Goal: Information Seeking & Learning: Check status

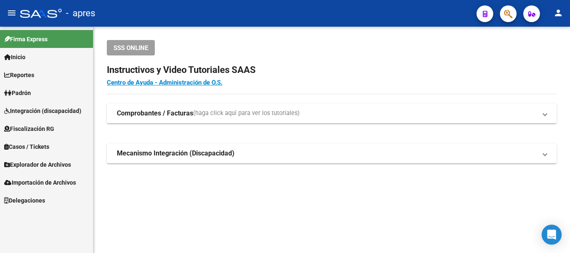
click at [509, 23] on mat-toolbar "menu - apres person" at bounding box center [285, 13] width 570 height 27
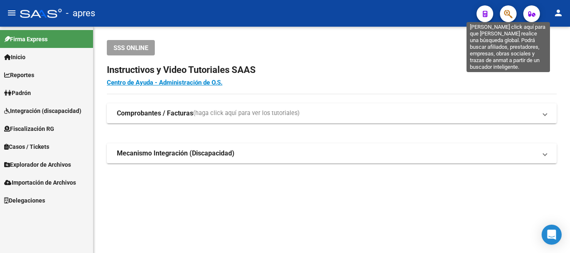
click at [507, 11] on icon "button" at bounding box center [508, 14] width 8 height 10
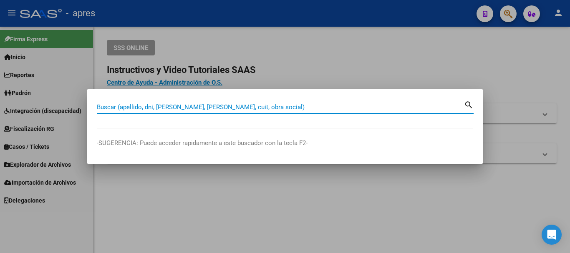
paste input "20442672777"
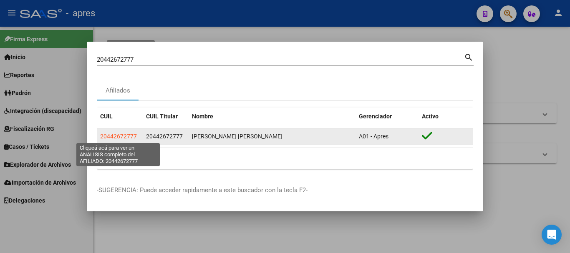
click at [127, 137] on span "20442672777" at bounding box center [118, 136] width 37 height 7
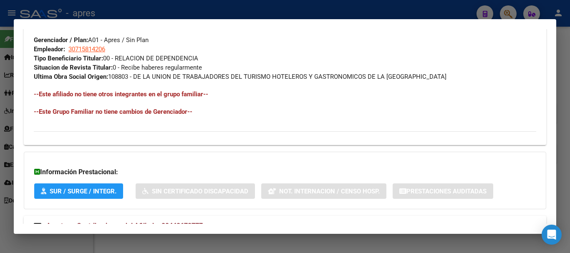
scroll to position [448, 0]
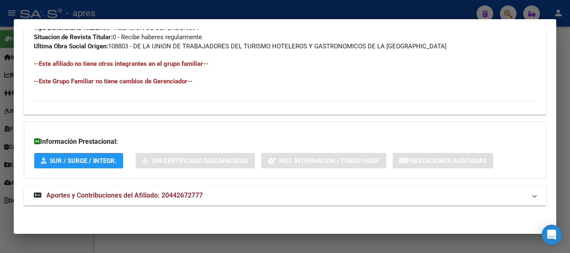
click at [203, 200] on strong "Aportes y Contribuciones del Afiliado: 20442672777" at bounding box center [118, 196] width 169 height 10
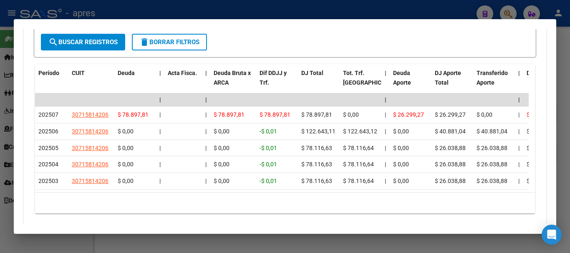
scroll to position [740, 0]
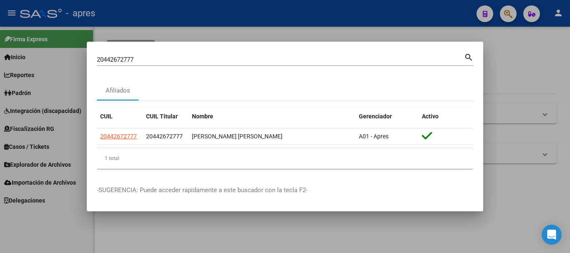
drag, startPoint x: 265, startPoint y: 64, endPoint x: 137, endPoint y: 60, distance: 128.3
click at [112, 59] on div "20442672777 [PERSON_NAME] (apellido, dni, cuil, [PERSON_NAME], cuit, obra socia…" at bounding box center [280, 59] width 367 height 13
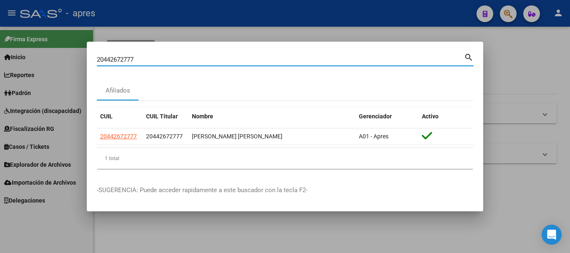
drag, startPoint x: 141, startPoint y: 62, endPoint x: 50, endPoint y: 71, distance: 91.5
click at [50, 71] on div "20442672777 Buscar (apellido, dni, cuil, nro traspaso, cuit, obra social) searc…" at bounding box center [285, 126] width 570 height 253
paste input "7390958728"
type input "27390958728"
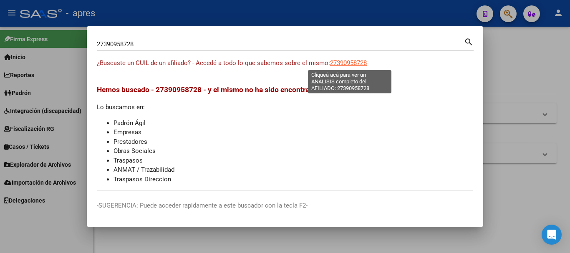
click at [361, 61] on span "27390958728" at bounding box center [348, 63] width 37 height 8
type textarea "27390958728"
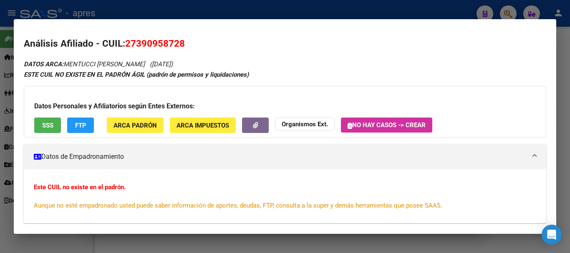
click at [53, 122] on button "SSS" at bounding box center [47, 125] width 27 height 15
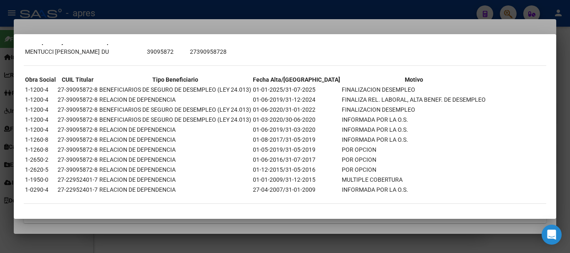
scroll to position [58, 0]
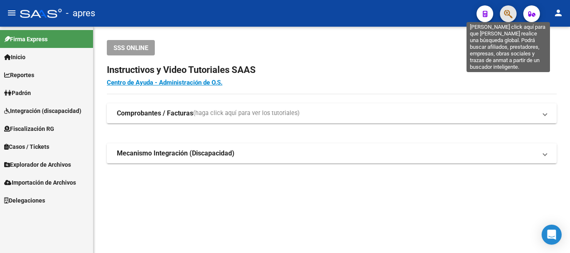
click at [507, 13] on icon "button" at bounding box center [508, 14] width 8 height 10
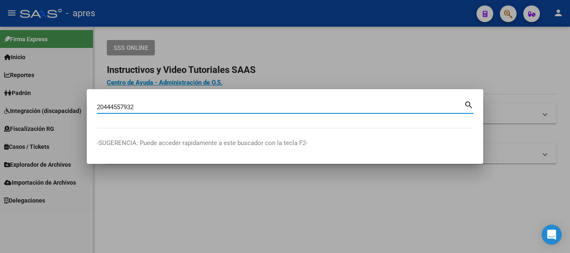
type input "20444557932"
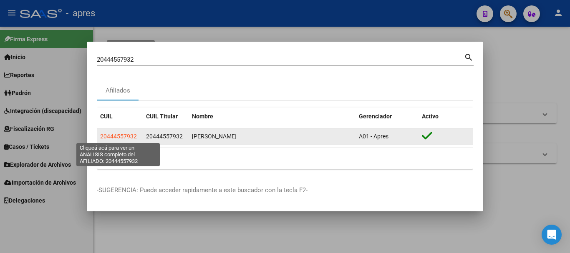
click at [127, 135] on span "20444557932" at bounding box center [118, 136] width 37 height 7
type textarea "20444557932"
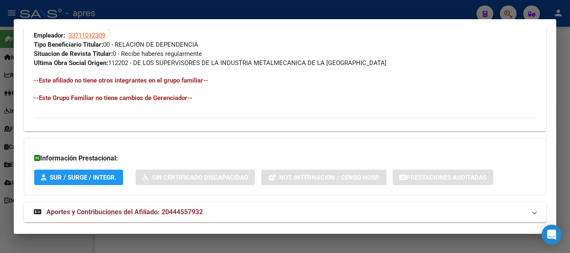
scroll to position [448, 0]
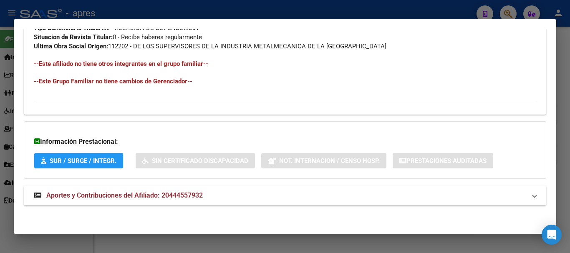
click at [165, 201] on mat-expansion-panel-header "Aportes y Contribuciones del Afiliado: 20444557932" at bounding box center [285, 196] width 523 height 20
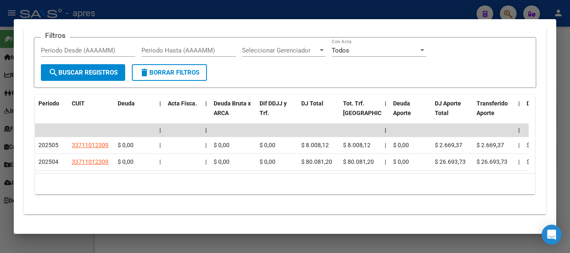
scroll to position [725, 0]
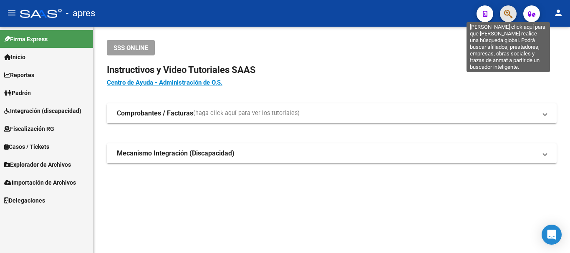
click at [510, 14] on icon "button" at bounding box center [508, 14] width 8 height 10
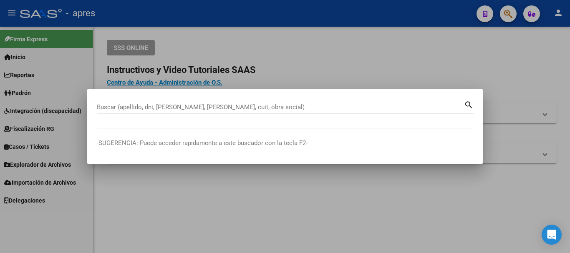
paste input "20369446747"
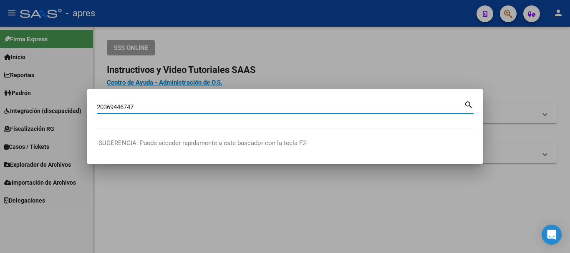
type input "20369446747"
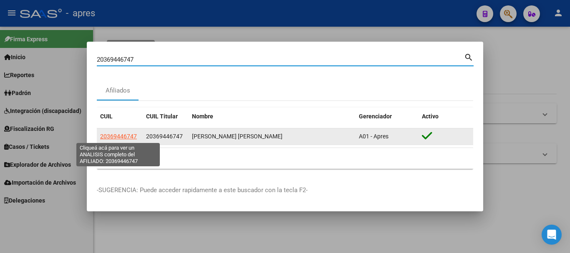
click at [122, 134] on span "20369446747" at bounding box center [118, 136] width 37 height 7
type textarea "20369446747"
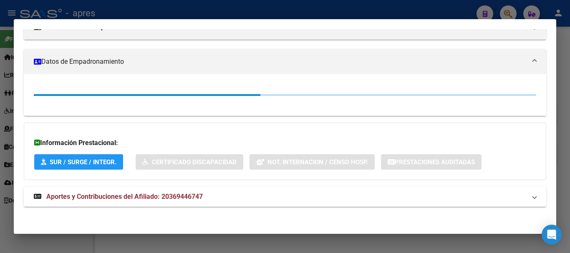
scroll to position [127, 0]
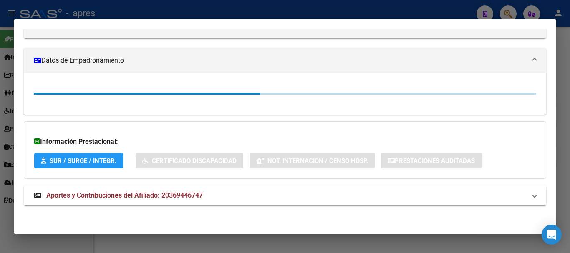
click at [161, 202] on mat-expansion-panel-header "Aportes y Contribuciones del Afiliado: 20369446747" at bounding box center [285, 196] width 523 height 20
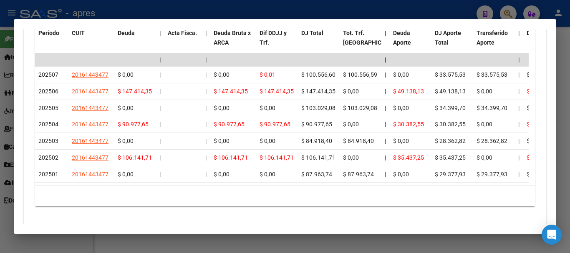
scroll to position [787, 0]
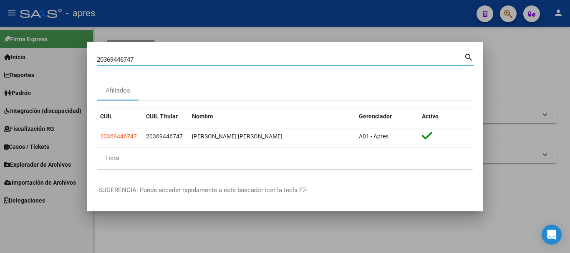
drag, startPoint x: 246, startPoint y: 61, endPoint x: 32, endPoint y: 68, distance: 213.9
click at [32, 68] on div "20369446747 Buscar (apellido, dni, cuil, nro traspaso, cuit, obra social) searc…" at bounding box center [285, 126] width 570 height 253
paste input "7408330500"
type input "27408330500"
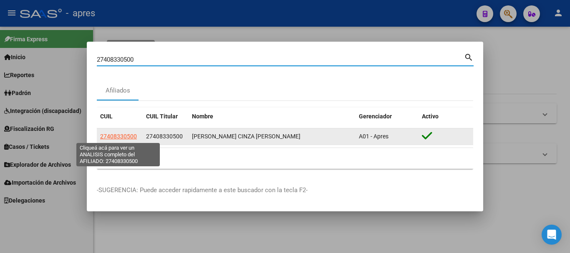
click at [118, 134] on span "27408330500" at bounding box center [118, 136] width 37 height 7
type textarea "27408330500"
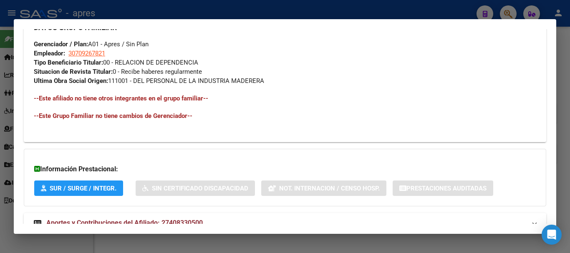
scroll to position [441, 0]
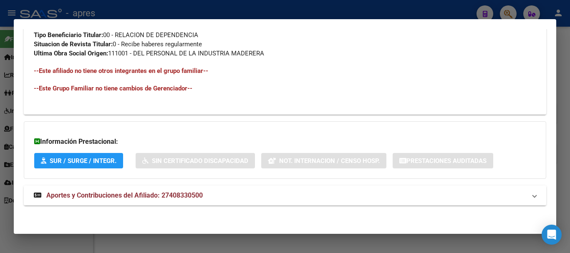
click at [186, 193] on span "Aportes y Contribuciones del Afiliado: 27408330500" at bounding box center [124, 196] width 157 height 8
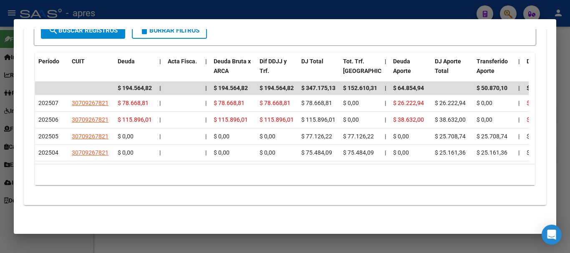
scroll to position [759, 0]
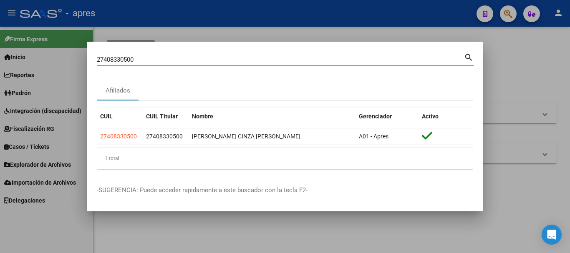
drag, startPoint x: 307, startPoint y: 56, endPoint x: 68, endPoint y: 70, distance: 240.1
click at [68, 70] on div "27408330500 Buscar (apellido, dni, cuil, nro traspaso, cuit, obra social) searc…" at bounding box center [285, 126] width 570 height 253
paste input "0382684398"
type input "20382684398"
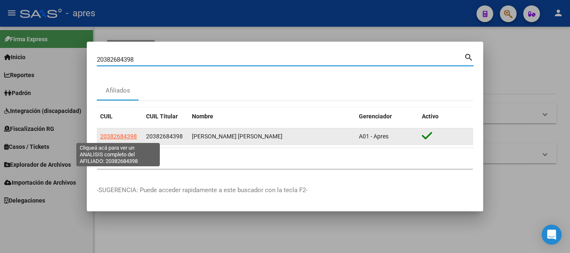
click at [113, 138] on span "20382684398" at bounding box center [118, 136] width 37 height 7
type textarea "20382684398"
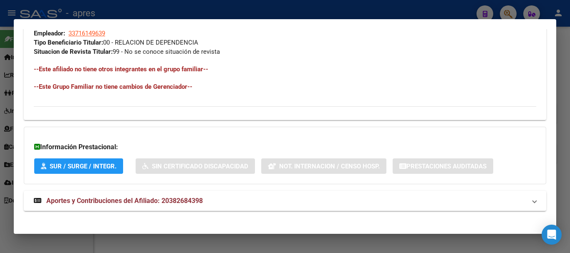
scroll to position [439, 0]
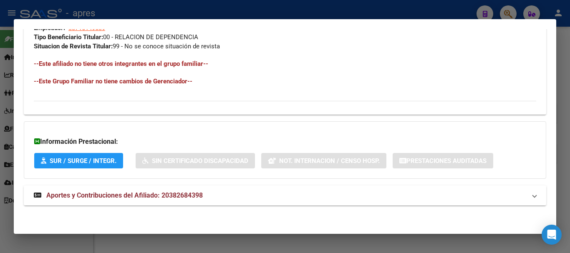
click at [155, 193] on span "Aportes y Contribuciones del Afiliado: 20382684398" at bounding box center [124, 196] width 157 height 8
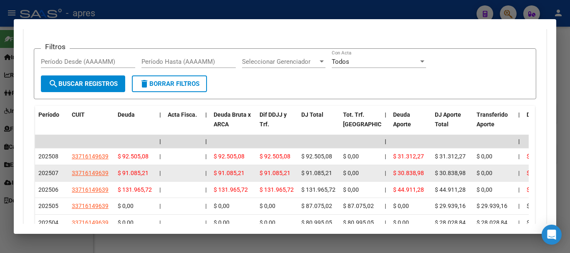
scroll to position [801, 0]
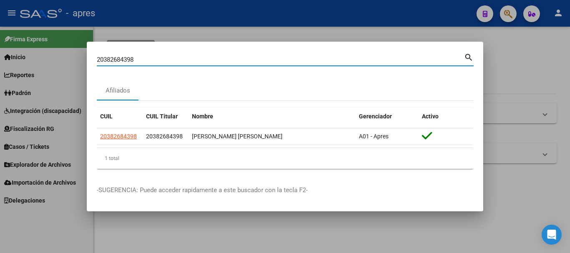
drag, startPoint x: 311, startPoint y: 63, endPoint x: 26, endPoint y: 100, distance: 286.8
click at [26, 100] on div "20382684398 Buscar (apellido, dni, cuil, nro traspaso, cuit, obra social) searc…" at bounding box center [285, 126] width 570 height 253
paste input "7433275166"
type input "27433275166"
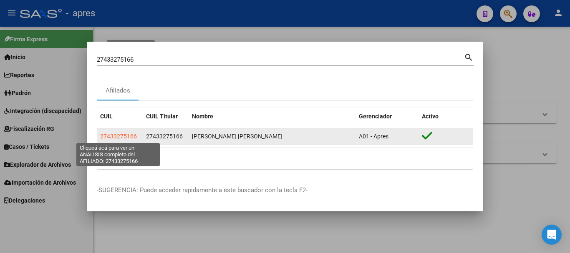
click at [127, 137] on span "27433275166" at bounding box center [118, 136] width 37 height 7
type textarea "27433275166"
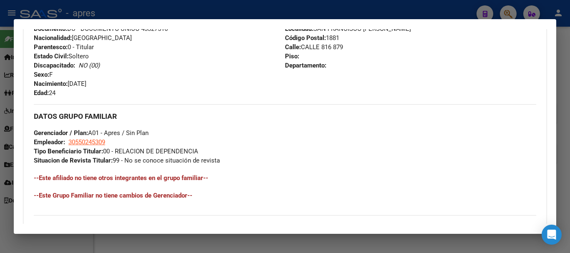
scroll to position [439, 0]
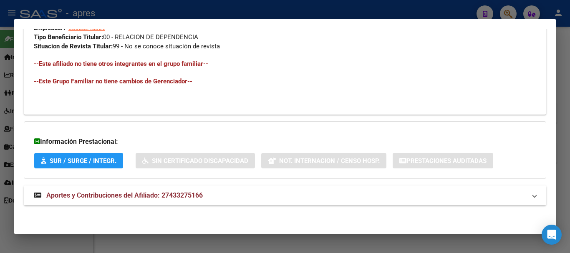
click at [201, 187] on mat-expansion-panel-header "Aportes y Contribuciones del Afiliado: 27433275166" at bounding box center [285, 196] width 523 height 20
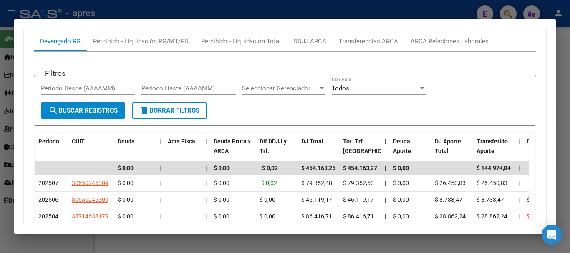
scroll to position [784, 0]
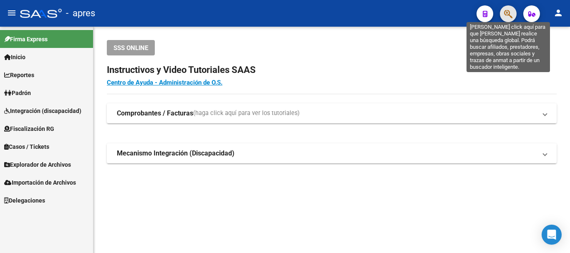
click at [513, 10] on icon "button" at bounding box center [508, 14] width 8 height 10
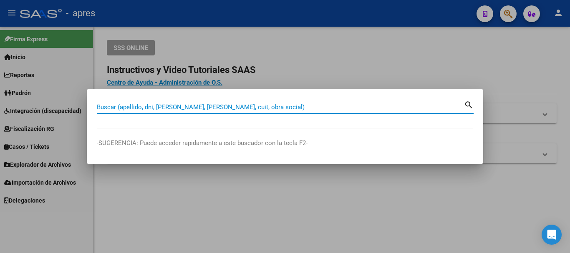
paste input "20402341697"
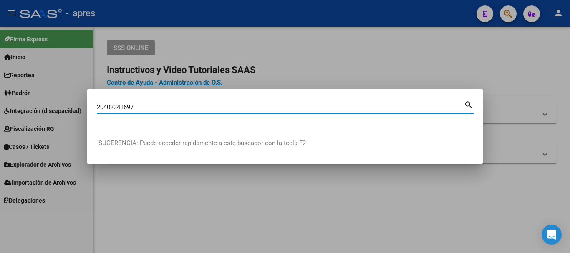
type input "20402341697"
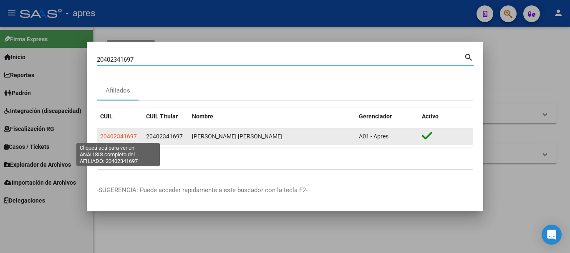
click at [132, 136] on span "20402341697" at bounding box center [118, 136] width 37 height 7
type textarea "20402341697"
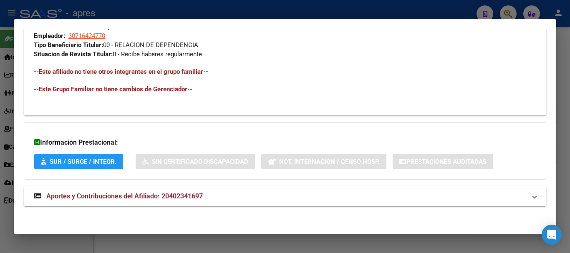
scroll to position [432, 0]
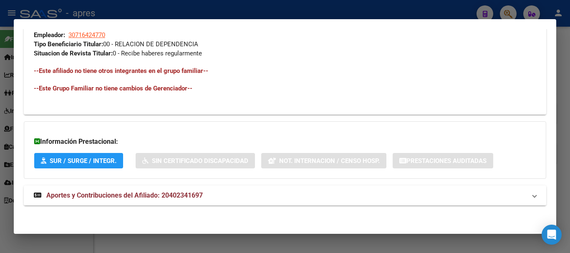
click at [203, 197] on mat-expansion-panel-header "Aportes y Contribuciones del Afiliado: 20402341697" at bounding box center [285, 196] width 523 height 20
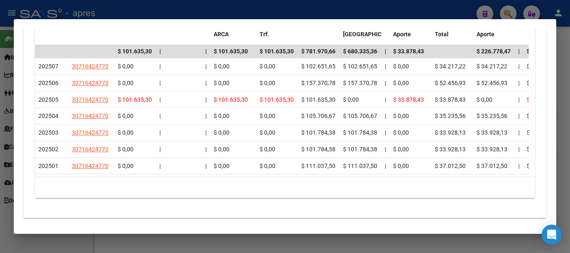
scroll to position [801, 0]
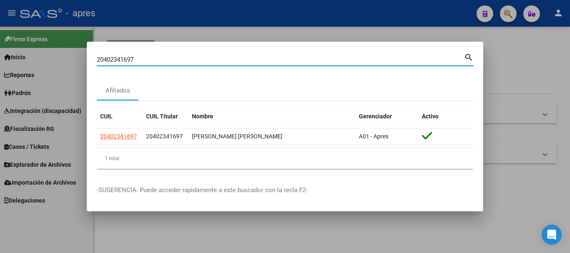
drag, startPoint x: 258, startPoint y: 58, endPoint x: 14, endPoint y: 39, distance: 245.5
click at [14, 39] on div "20402341697 Buscar (apellido, dni, cuil, nro traspaso, cuit, obra social) searc…" at bounding box center [285, 126] width 570 height 253
paste input "458364"
type input "20404583647"
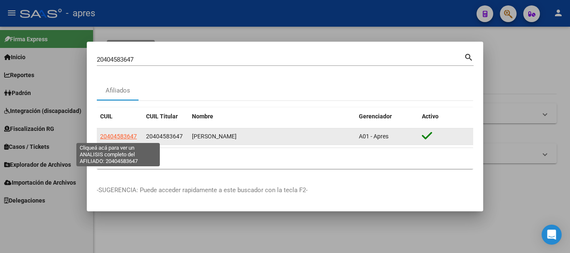
click at [121, 136] on span "20404583647" at bounding box center [118, 136] width 37 height 7
type textarea "20404583647"
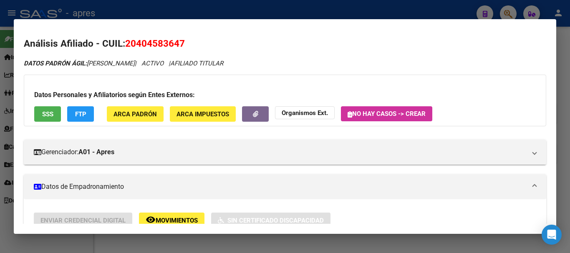
click at [39, 116] on button "SSS" at bounding box center [47, 113] width 27 height 15
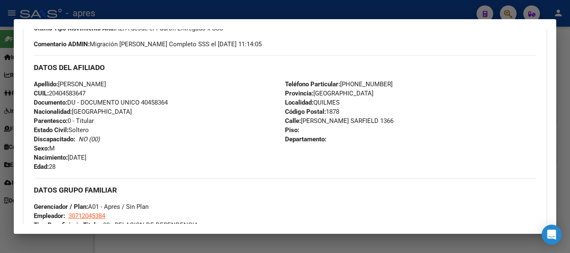
scroll to position [439, 0]
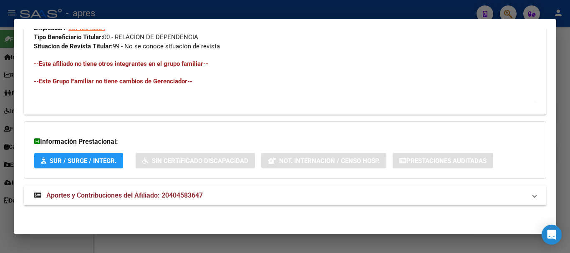
click at [155, 190] on mat-expansion-panel-header "Aportes y Contribuciones del Afiliado: 20404583647" at bounding box center [285, 196] width 523 height 20
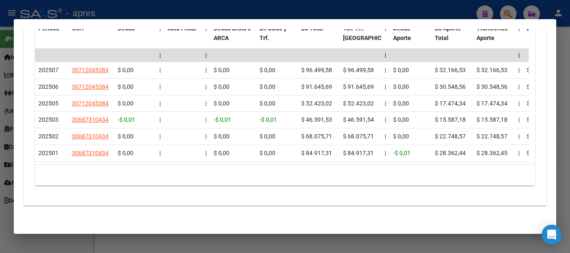
scroll to position [784, 0]
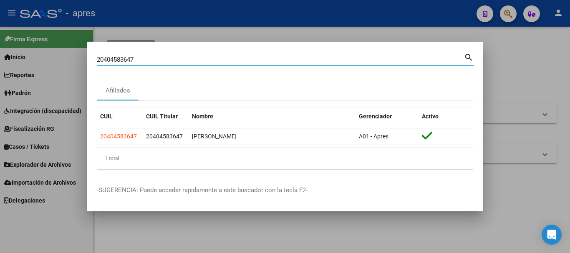
drag, startPoint x: 203, startPoint y: 55, endPoint x: 0, endPoint y: 69, distance: 203.4
click at [0, 69] on div "20404583647 Buscar (apellido, dni, cuil, nro traspaso, cuit, obra social) searc…" at bounding box center [285, 126] width 570 height 253
paste input "7463528018"
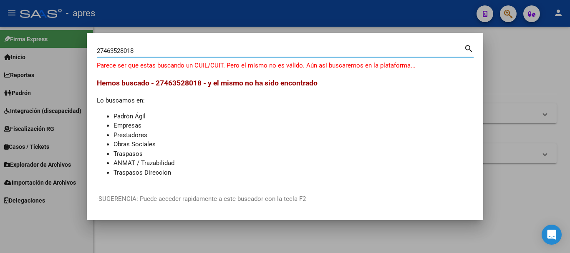
type input "27463528018"
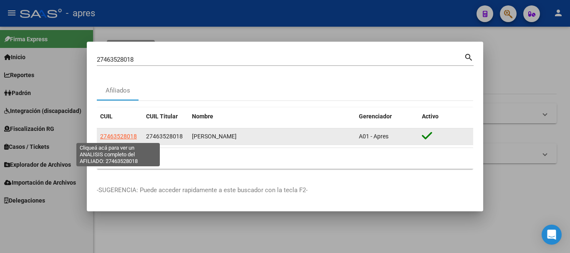
click at [119, 134] on span "27463528018" at bounding box center [118, 136] width 37 height 7
type textarea "27463528018"
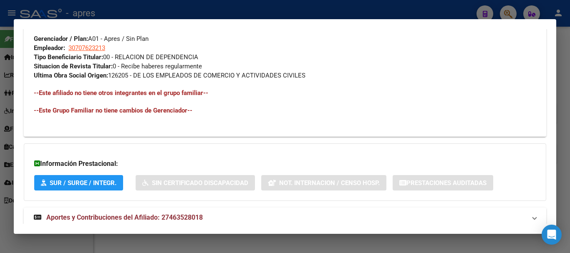
scroll to position [441, 0]
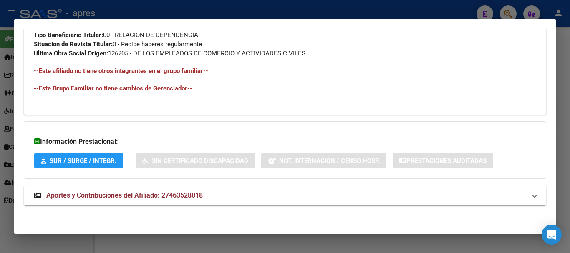
click at [178, 197] on span "Aportes y Contribuciones del Afiliado: 27463528018" at bounding box center [124, 196] width 157 height 8
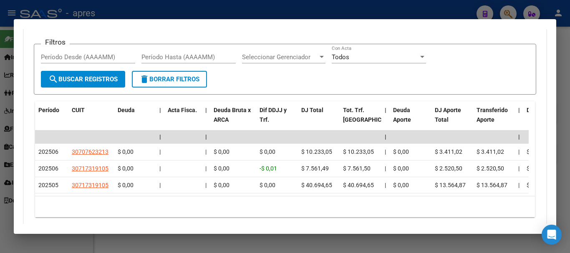
scroll to position [742, 0]
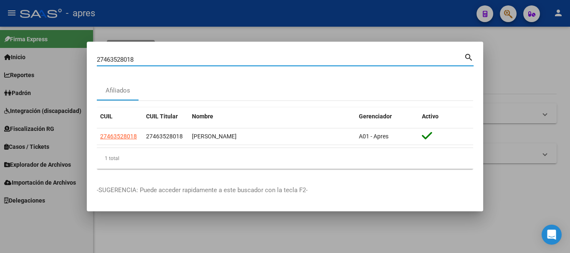
drag, startPoint x: 207, startPoint y: 59, endPoint x: 35, endPoint y: 54, distance: 171.3
click at [35, 54] on div "27463528018 Buscar (apellido, dni, cuil, nro traspaso, cuit, obra social) searc…" at bounding box center [285, 126] width 570 height 253
paste input "0426253586"
type input "20426253586"
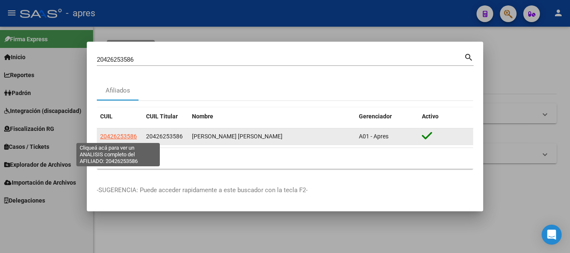
click at [113, 134] on span "20426253586" at bounding box center [118, 136] width 37 height 7
type textarea "20426253586"
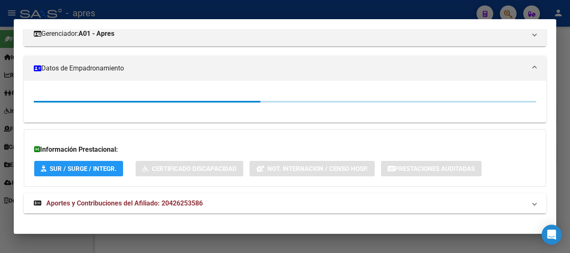
scroll to position [127, 0]
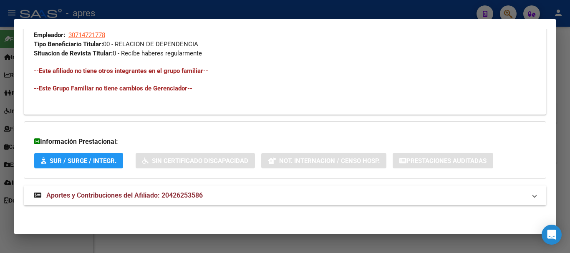
click at [192, 193] on span "Aportes y Contribuciones del Afiliado: 20426253586" at bounding box center [124, 196] width 157 height 8
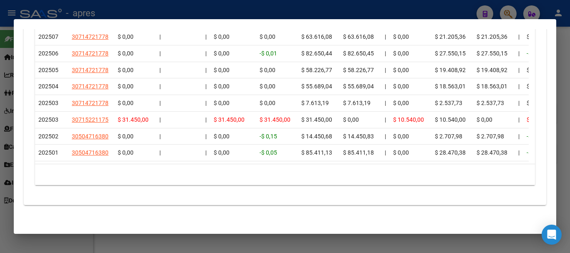
scroll to position [776, 0]
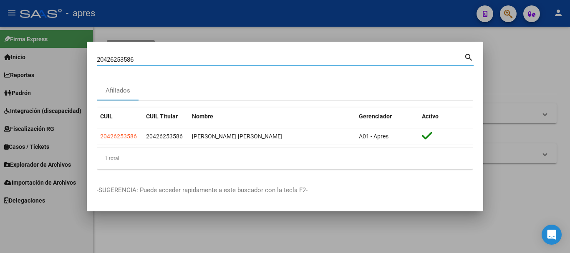
drag, startPoint x: 269, startPoint y: 58, endPoint x: 24, endPoint y: 39, distance: 245.5
click at [24, 39] on div "20426253586 Buscar (apellido, dni, cuil, nro traspaso, cuit, obra social) searc…" at bounding box center [285, 126] width 570 height 253
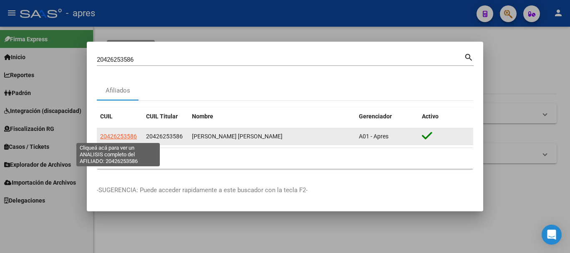
click at [124, 133] on span "20426253586" at bounding box center [118, 136] width 37 height 7
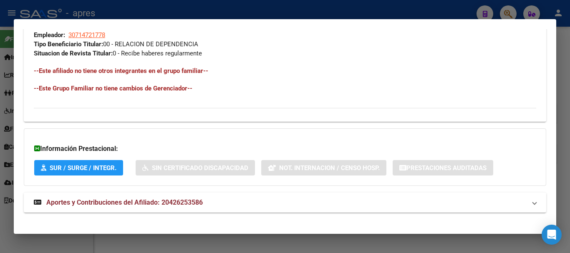
scroll to position [439, 0]
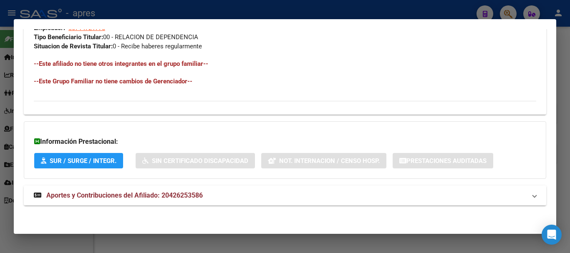
click at [205, 197] on mat-panel-title "Aportes y Contribuciones del Afiliado: 20426253586" at bounding box center [280, 196] width 493 height 10
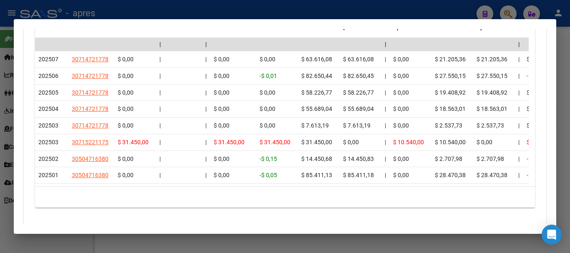
scroll to position [786, 0]
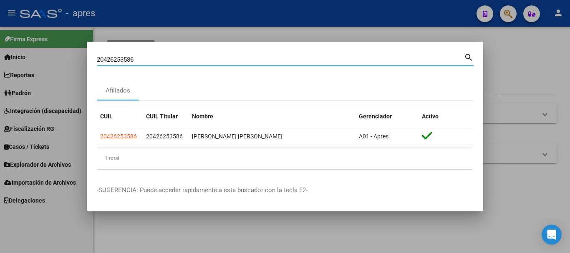
drag, startPoint x: 69, startPoint y: 61, endPoint x: 0, endPoint y: 61, distance: 69.3
click at [0, 61] on div "20426253586 Buscar (apellido, dni, cuil, nro traspaso, cuit, obra social) searc…" at bounding box center [285, 126] width 570 height 253
paste input "12099622"
type input "20412099622"
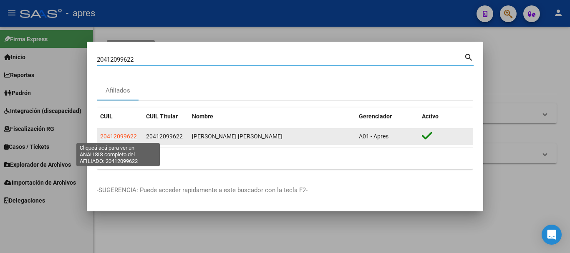
click at [130, 135] on span "20412099622" at bounding box center [118, 136] width 37 height 7
type textarea "20412099622"
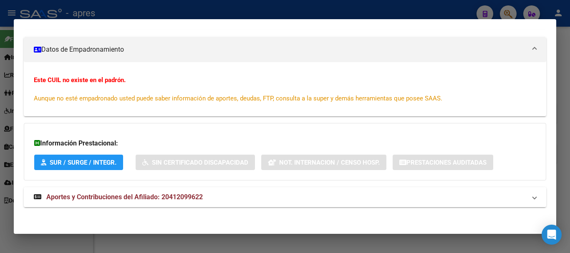
scroll to position [139, 0]
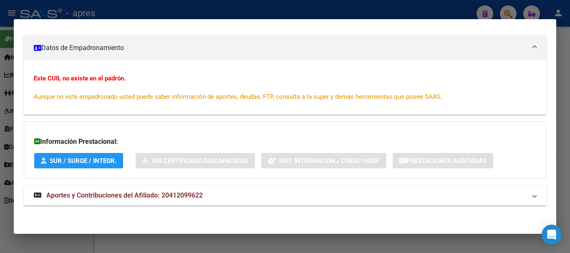
click at [211, 203] on mat-expansion-panel-header "Aportes y Contribuciones del Afiliado: 20412099622" at bounding box center [285, 196] width 523 height 20
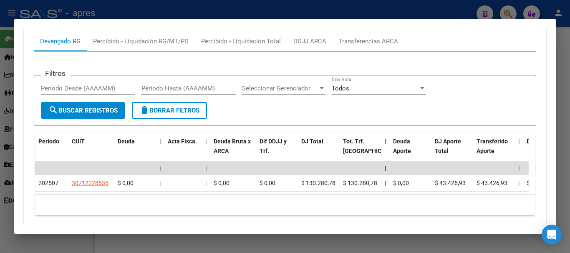
scroll to position [399, 0]
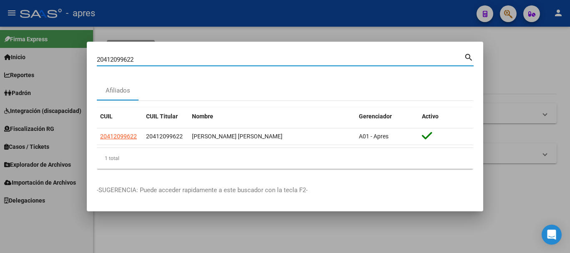
drag, startPoint x: 262, startPoint y: 58, endPoint x: 0, endPoint y: -10, distance: 270.5
click at [0, 0] on html "menu - apres person Firma Express Inicio Instructivos Contacto OS Reportes [PER…" at bounding box center [285, 126] width 570 height 253
paste input "4272626800"
type input "24272626800"
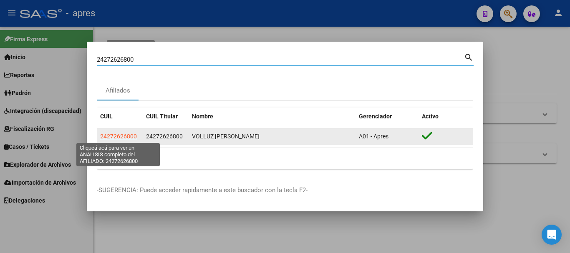
click at [124, 138] on span "24272626800" at bounding box center [118, 136] width 37 height 7
type textarea "24272626800"
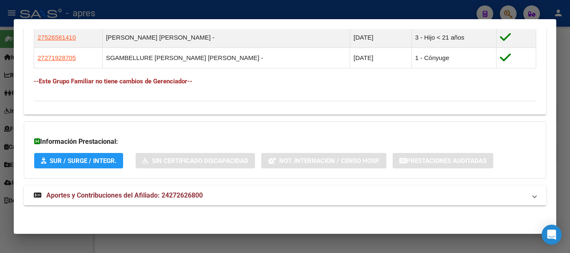
click at [310, 195] on mat-panel-title "Aportes y Contribuciones del Afiliado: 24272626800" at bounding box center [280, 196] width 493 height 10
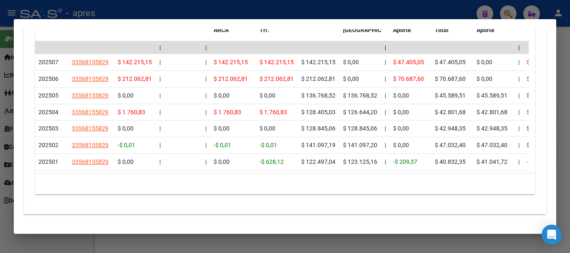
scroll to position [851, 0]
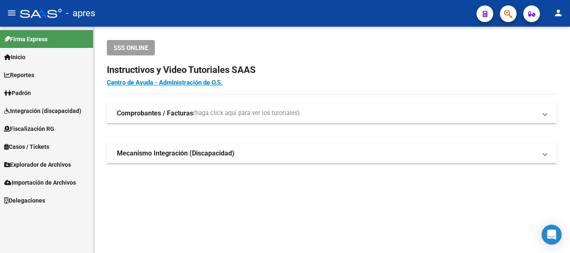
click at [62, 166] on span "Explorador de Archivos" at bounding box center [37, 164] width 67 height 9
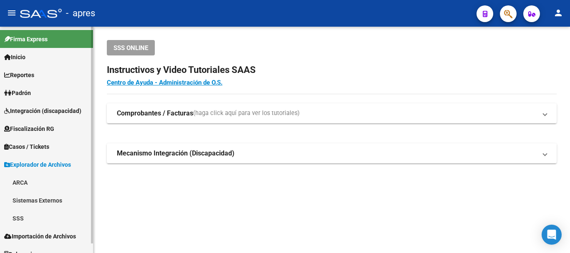
click at [32, 185] on link "ARCA" at bounding box center [46, 183] width 93 height 18
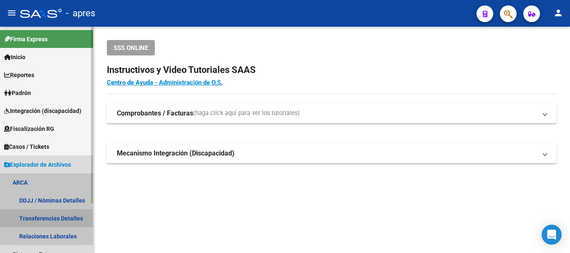
click at [59, 218] on link "Transferencias Detalles" at bounding box center [46, 219] width 93 height 18
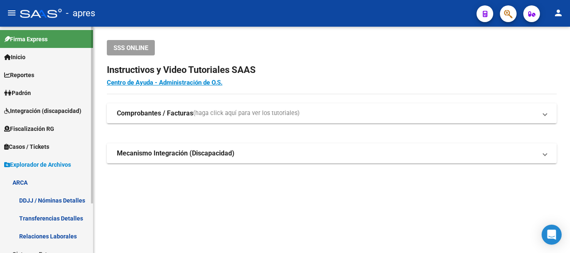
click at [68, 219] on link "Transferencias Detalles" at bounding box center [46, 219] width 93 height 18
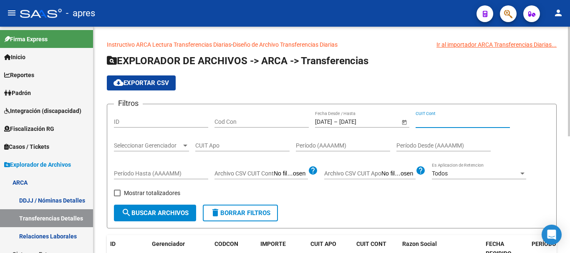
click at [428, 121] on input "CUIT Cont" at bounding box center [463, 122] width 94 height 7
paste input "24-27262680-0"
type input "24-27262680-0"
click at [400, 124] on span "Open calendar" at bounding box center [405, 122] width 20 height 20
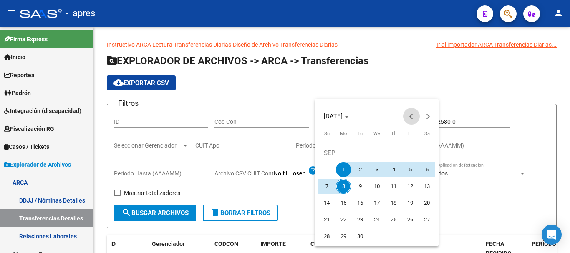
click at [410, 113] on span "Previous month" at bounding box center [411, 116] width 17 height 17
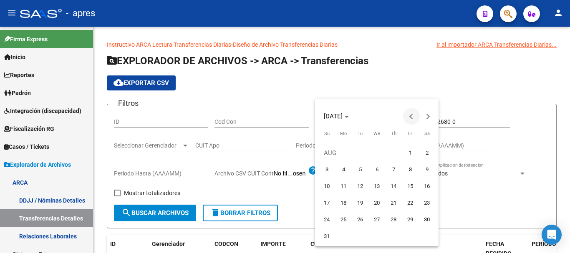
click at [410, 113] on span "Previous month" at bounding box center [411, 116] width 17 height 17
drag, startPoint x: 323, startPoint y: 175, endPoint x: 434, endPoint y: 138, distance: 117.0
click at [326, 174] on span "1" at bounding box center [326, 169] width 15 height 15
type input "[DATE]"
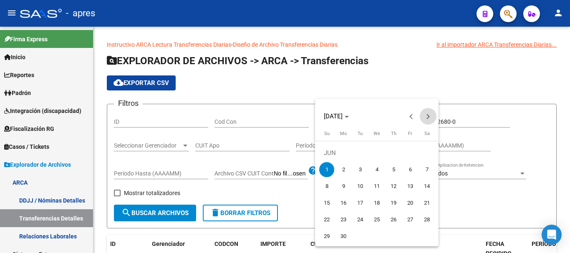
click at [428, 114] on span "Next month" at bounding box center [428, 116] width 17 height 17
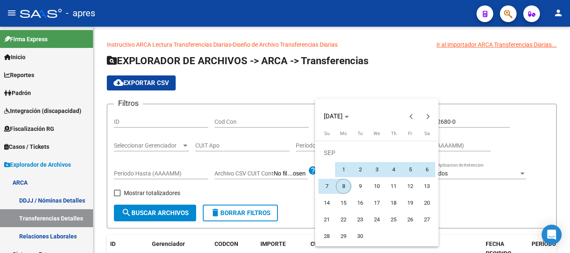
click at [342, 188] on span "8" at bounding box center [343, 186] width 15 height 15
type input "[DATE]"
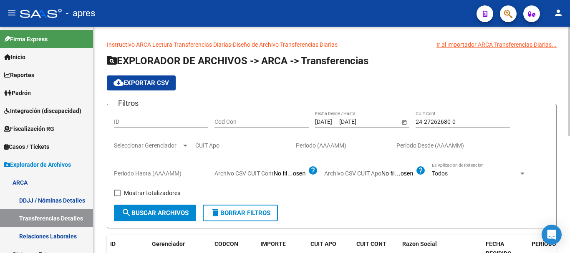
click at [132, 212] on span "search Buscar Archivos" at bounding box center [155, 214] width 67 height 8
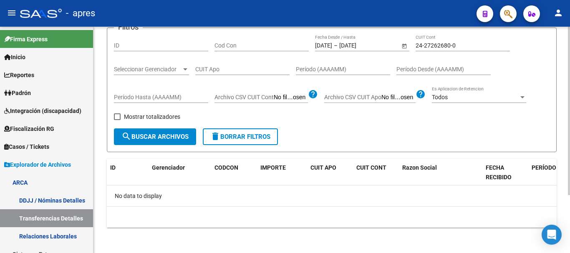
scroll to position [78, 0]
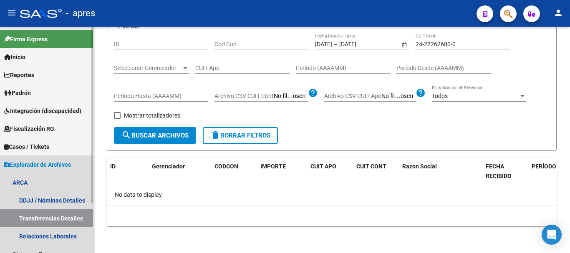
click at [44, 163] on span "Explorador de Archivos" at bounding box center [37, 164] width 67 height 9
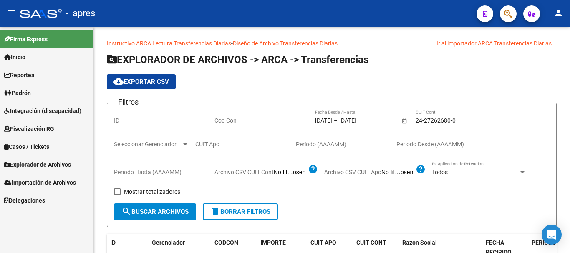
scroll to position [0, 0]
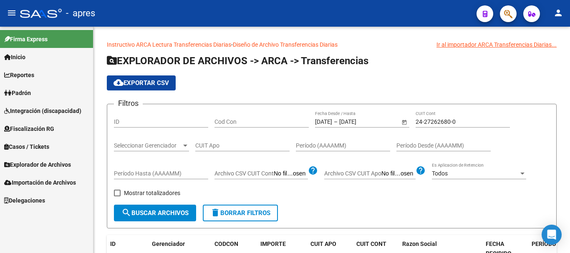
click at [507, 23] on mat-toolbar "menu - apres person" at bounding box center [285, 13] width 570 height 27
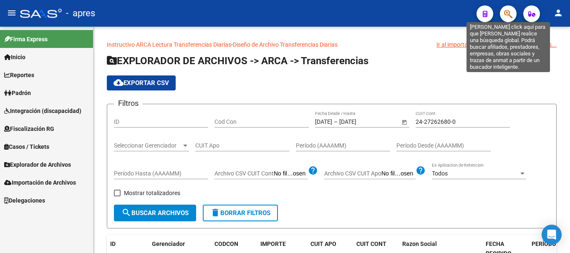
click at [507, 18] on icon "button" at bounding box center [508, 14] width 8 height 10
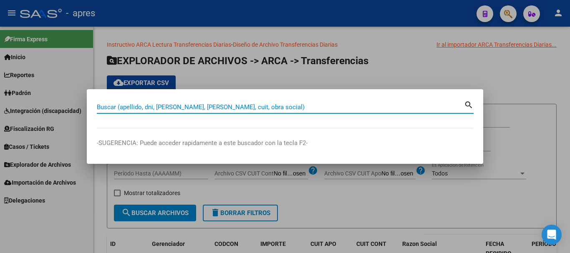
paste input "24272626800"
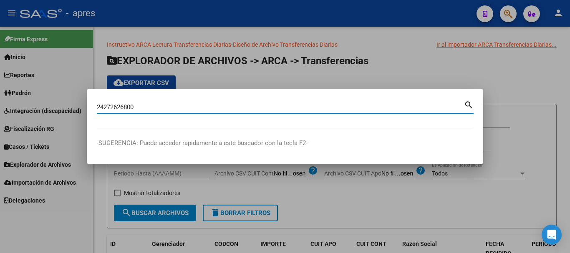
type input "24272626800"
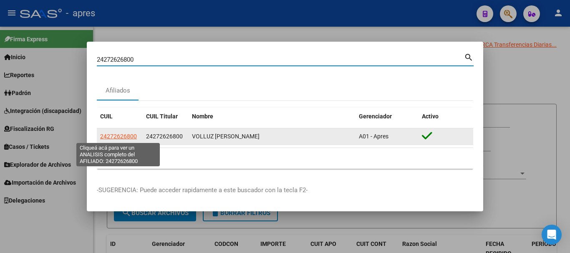
click at [134, 135] on span "24272626800" at bounding box center [118, 136] width 37 height 7
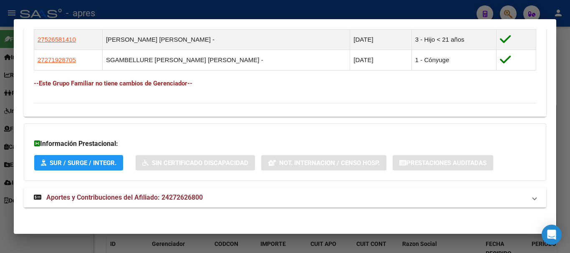
scroll to position [489, 0]
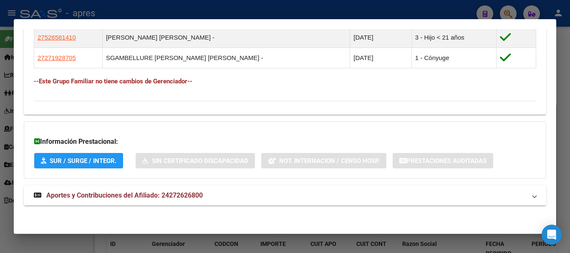
click at [220, 190] on mat-expansion-panel-header "Aportes y Contribuciones del Afiliado: 24272626800" at bounding box center [285, 196] width 523 height 20
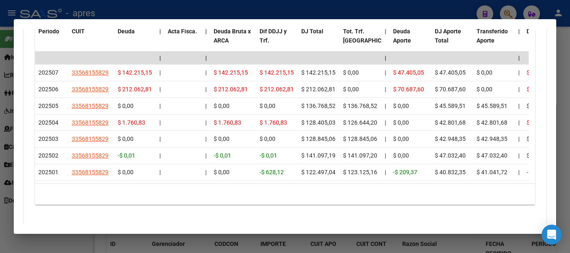
scroll to position [837, 0]
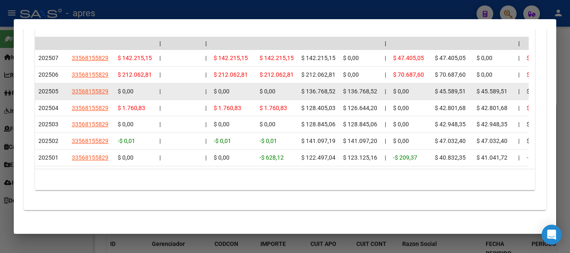
drag, startPoint x: 301, startPoint y: 91, endPoint x: 338, endPoint y: 92, distance: 37.6
click at [338, 92] on datatable-body-cell "$ 136.768,52" at bounding box center [319, 92] width 42 height 16
click at [355, 92] on span "$ 136.768,52" at bounding box center [360, 91] width 34 height 7
drag, startPoint x: 355, startPoint y: 92, endPoint x: 328, endPoint y: 92, distance: 26.7
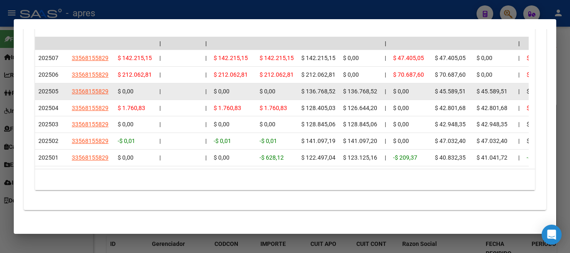
click at [328, 92] on span "$ 136.768,52" at bounding box center [318, 91] width 34 height 7
drag, startPoint x: 290, startPoint y: 89, endPoint x: 336, endPoint y: 89, distance: 45.9
click at [337, 89] on datatable-body-cell "$ 136.768,52" at bounding box center [319, 92] width 42 height 16
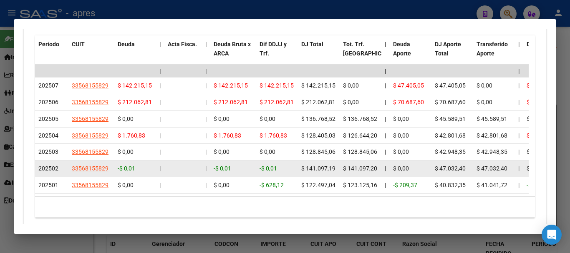
scroll to position [795, 0]
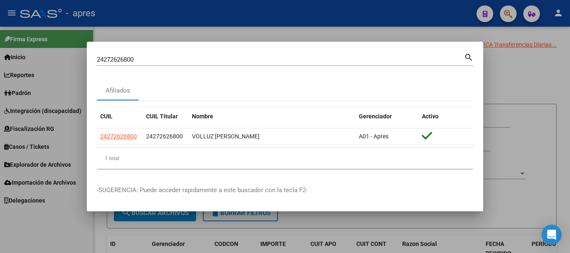
drag, startPoint x: 119, startPoint y: 137, endPoint x: 92, endPoint y: 136, distance: 26.3
click at [92, 135] on mat-dialog-content "24272626800 Buscar (apellido, dni, cuil, nro traspaso, cuit, obra social) searc…" at bounding box center [285, 114] width 397 height 124
copy datatable-body-row "24272626800"
click at [212, 253] on div at bounding box center [285, 126] width 570 height 253
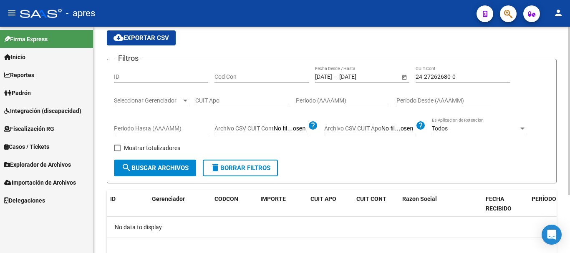
scroll to position [0, 0]
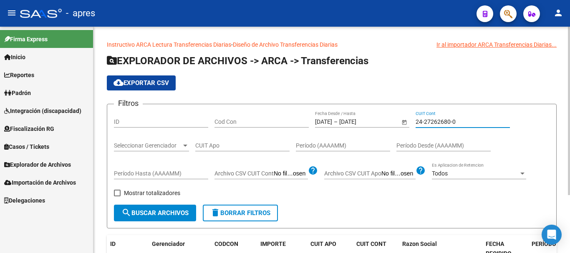
drag, startPoint x: 460, startPoint y: 118, endPoint x: 406, endPoint y: 119, distance: 53.5
click at [406, 119] on div "Filtros ID Cod Con [DATE] [DATE] – [DATE] Fecha fin Fecha Desde / Hasta 24-2726…" at bounding box center [332, 158] width 436 height 94
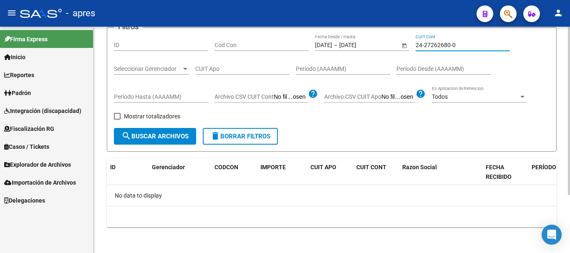
scroll to position [78, 0]
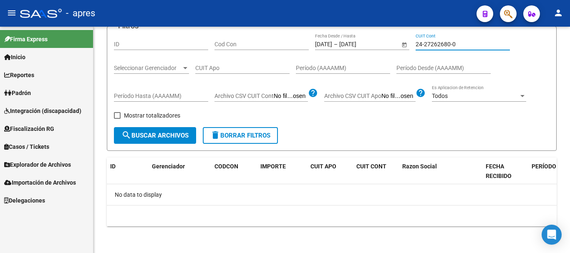
click at [507, 7] on span "button" at bounding box center [508, 13] width 8 height 17
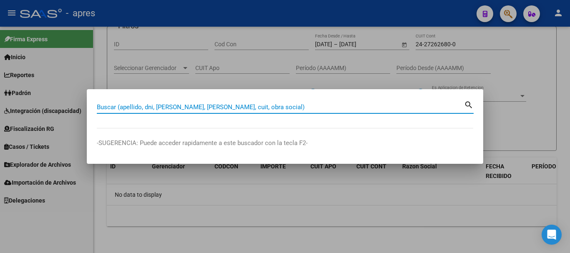
paste input "24272626800"
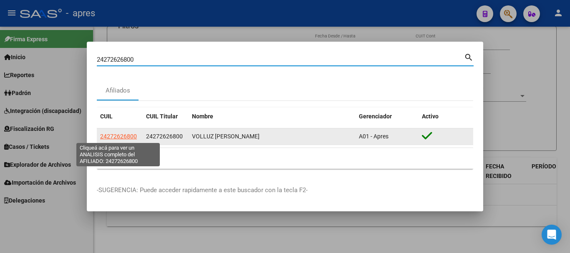
click at [114, 132] on app-link-go-to "24272626800" at bounding box center [118, 137] width 37 height 10
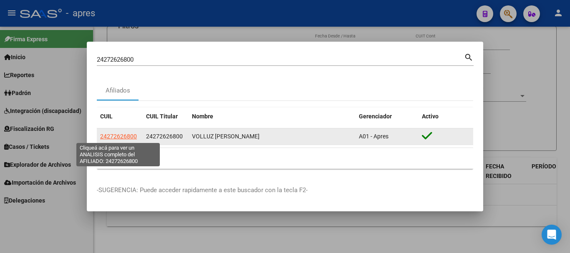
click at [115, 135] on span "24272626800" at bounding box center [118, 136] width 37 height 7
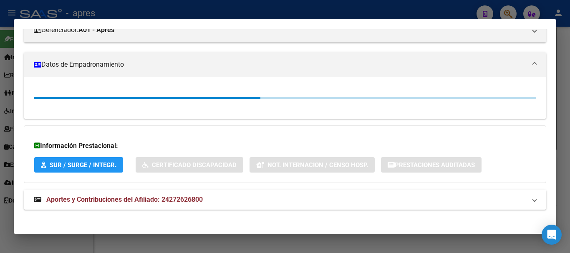
scroll to position [127, 0]
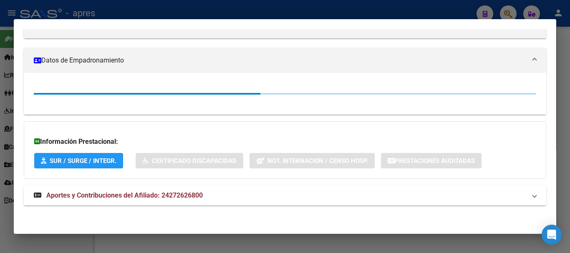
click at [341, 195] on mat-panel-title "Aportes y Contribuciones del Afiliado: 24272626800" at bounding box center [280, 196] width 493 height 10
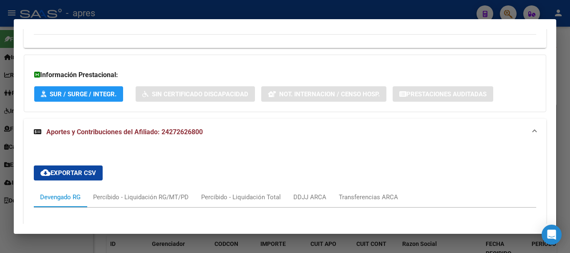
scroll to position [556, 0]
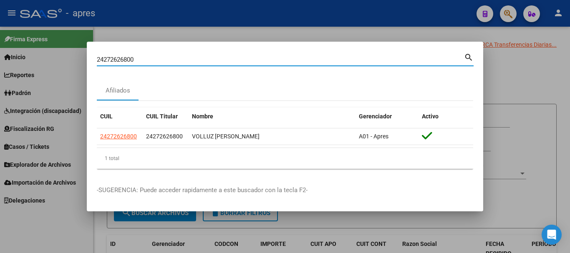
drag, startPoint x: 182, startPoint y: 63, endPoint x: 38, endPoint y: 48, distance: 144.0
click at [39, 48] on div "24272626800 Buscar (apellido, dni, cuil, nro traspaso, cuit, obra social) searc…" at bounding box center [285, 126] width 570 height 253
paste input "7390962067"
type input "27390962067"
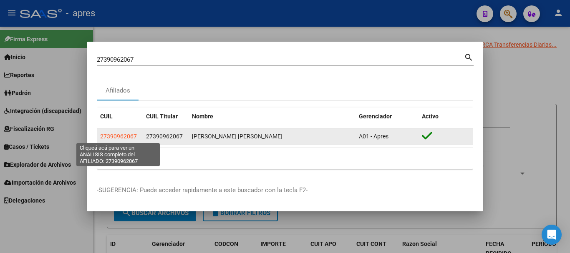
click at [127, 136] on span "27390962067" at bounding box center [118, 136] width 37 height 7
type textarea "27390962067"
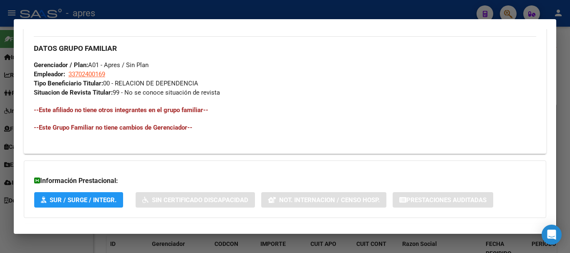
scroll to position [432, 0]
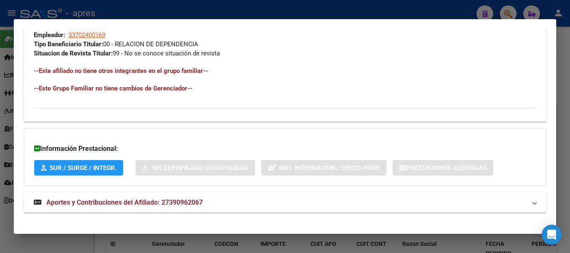
click at [307, 198] on mat-panel-title "Aportes y Contribuciones del Afiliado: 27390962067" at bounding box center [280, 203] width 493 height 10
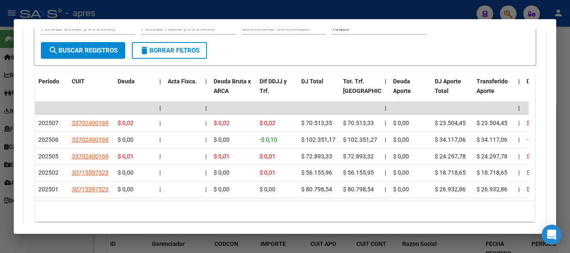
scroll to position [725, 0]
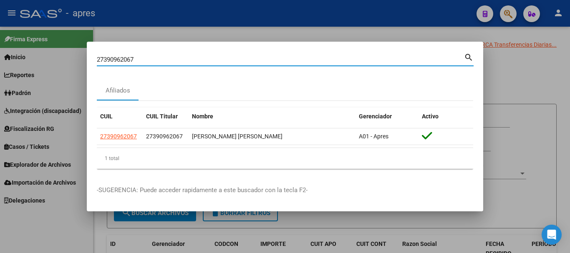
drag, startPoint x: 257, startPoint y: 57, endPoint x: 11, endPoint y: 57, distance: 245.5
click at [11, 57] on div "27390962067 Buscar (apellido, dni, cuil, nro traspaso, cuit, obra social) searc…" at bounding box center [285, 126] width 570 height 253
paste input "3958750889"
type input "23958750889"
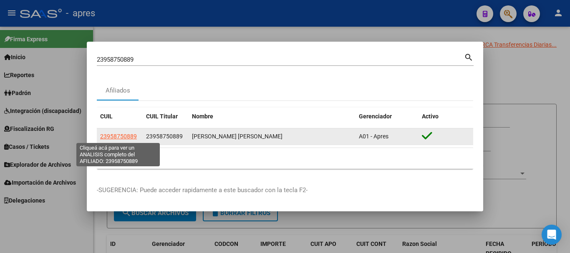
click at [122, 137] on span "23958750889" at bounding box center [118, 136] width 37 height 7
type textarea "23958750889"
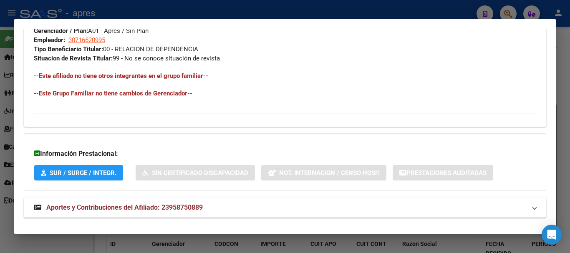
scroll to position [439, 0]
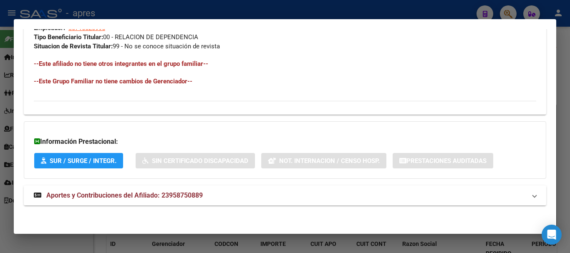
click at [388, 195] on mat-panel-title "Aportes y Contribuciones del Afiliado: 23958750889" at bounding box center [280, 196] width 493 height 10
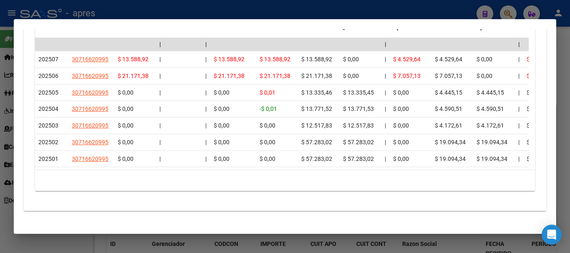
scroll to position [787, 0]
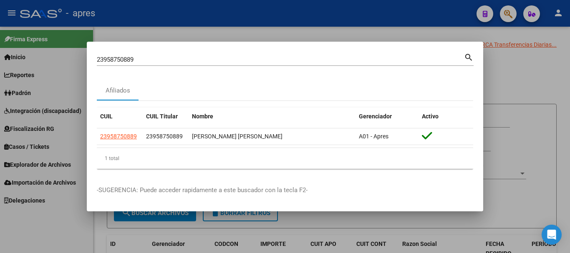
drag, startPoint x: 271, startPoint y: 64, endPoint x: 54, endPoint y: 68, distance: 217.2
click at [54, 68] on div "23958750889 Buscar (apellido, dni, cuil, nro traspaso, cuit, obra social) searc…" at bounding box center [285, 126] width 570 height 253
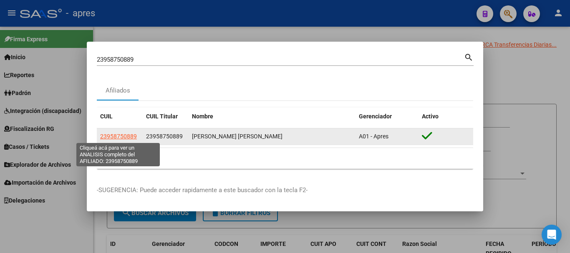
click at [114, 137] on span "23958750889" at bounding box center [118, 136] width 37 height 7
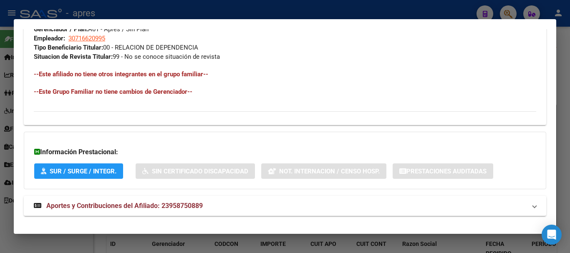
scroll to position [439, 0]
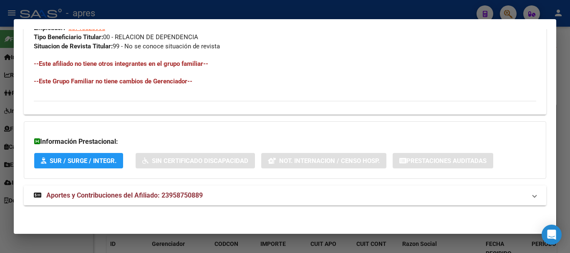
click at [231, 192] on mat-panel-title "Aportes y Contribuciones del Afiliado: 23958750889" at bounding box center [280, 196] width 493 height 10
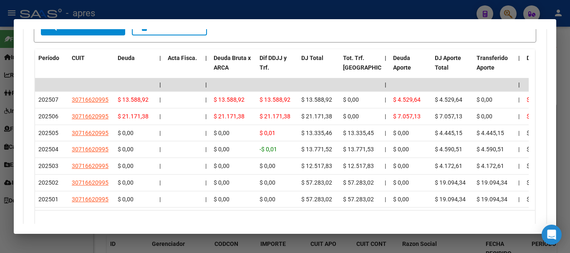
scroll to position [787, 0]
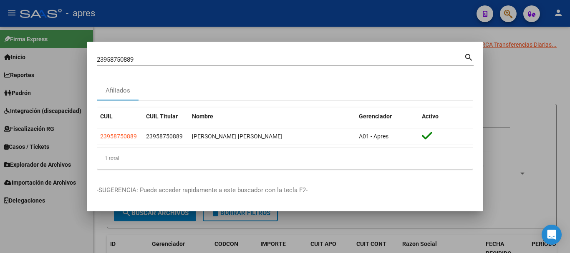
drag, startPoint x: 172, startPoint y: 66, endPoint x: 132, endPoint y: 63, distance: 40.2
click at [128, 63] on div "23958750889 Buscar (apellido, dni, [PERSON_NAME], [PERSON_NAME], cuit, obra soc…" at bounding box center [285, 63] width 377 height 22
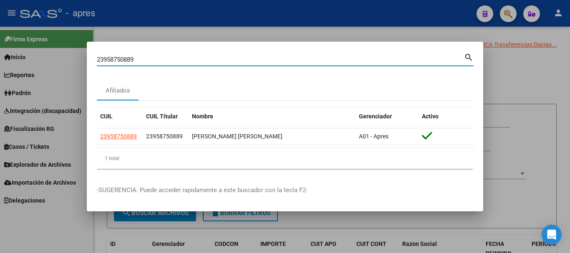
drag, startPoint x: 147, startPoint y: 61, endPoint x: 210, endPoint y: 253, distance: 202.2
click at [94, 58] on mat-dialog-content "23958750889 Buscar (apellido, dni, cuil, [PERSON_NAME], cuit, obra social) sear…" at bounding box center [285, 114] width 397 height 124
paste input "7393724078"
type input "27393724078"
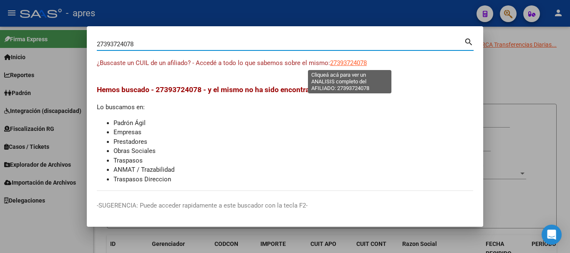
click at [365, 62] on span "27393724078" at bounding box center [348, 63] width 37 height 8
type textarea "27393724078"
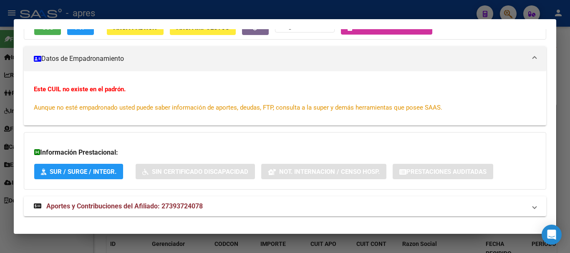
scroll to position [109, 0]
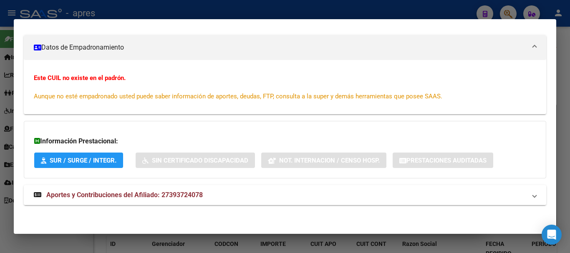
click at [227, 196] on mat-panel-title "Aportes y Contribuciones del Afiliado: 27393724078" at bounding box center [280, 195] width 493 height 10
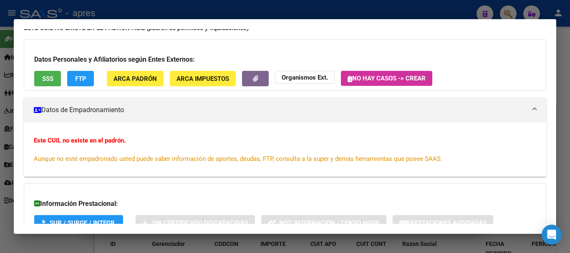
scroll to position [0, 0]
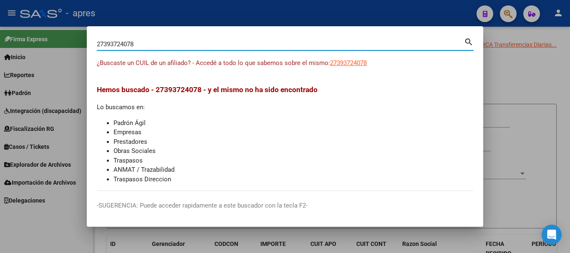
drag, startPoint x: 201, startPoint y: 46, endPoint x: 0, endPoint y: 34, distance: 201.6
click at [0, 34] on div "27393724078 Buscar (apellido, dni, cuil, nro traspaso, cuit, obra social) searc…" at bounding box center [285, 126] width 570 height 253
drag, startPoint x: 181, startPoint y: 47, endPoint x: 43, endPoint y: 30, distance: 139.3
click at [46, 39] on div "27393724078 Buscar (apellido, dni, cuil, nro traspaso, cuit, obra social) searc…" at bounding box center [285, 126] width 570 height 253
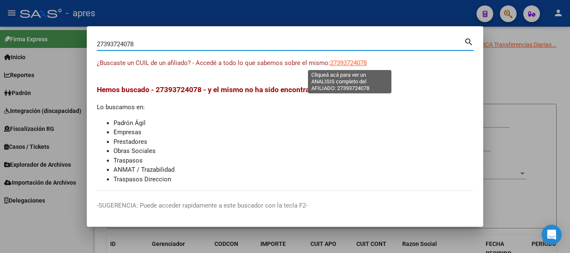
click at [338, 64] on span "27393724078" at bounding box center [348, 63] width 37 height 8
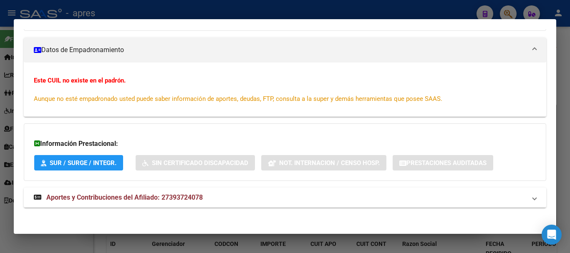
scroll to position [109, 0]
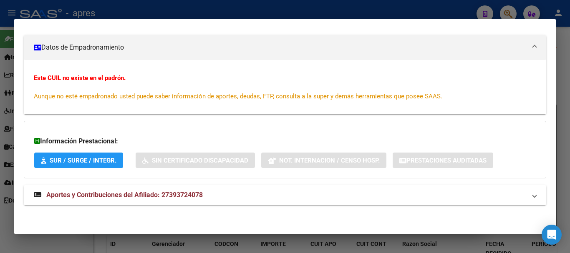
click at [219, 198] on mat-panel-title "Aportes y Contribuciones del Afiliado: 27393724078" at bounding box center [280, 195] width 493 height 10
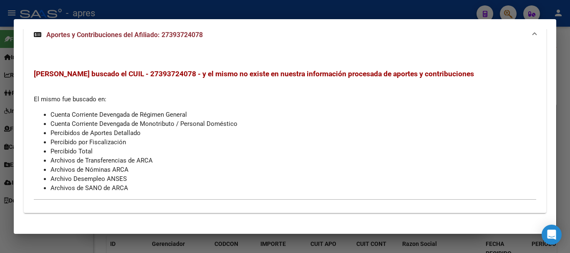
scroll to position [276, 0]
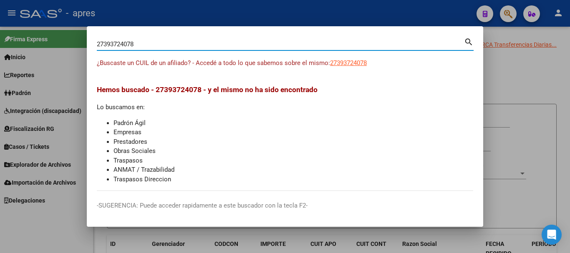
drag, startPoint x: 171, startPoint y: 45, endPoint x: 70, endPoint y: 40, distance: 101.6
click at [71, 41] on div "27393724078 Buscar (apellido, dni, cuil, nro traspaso, cuit, obra social) searc…" at bounding box center [285, 126] width 570 height 253
paste input "3438705074"
type input "23438705074"
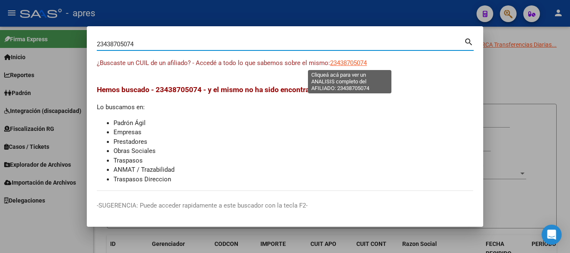
click at [343, 63] on span "23438705074" at bounding box center [348, 63] width 37 height 8
type textarea "23438705074"
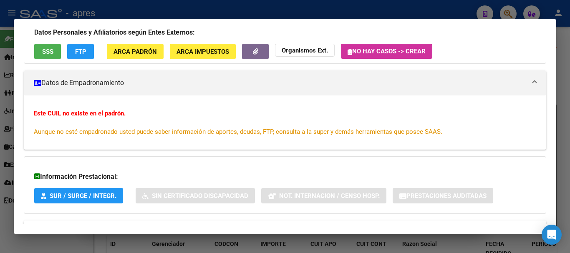
scroll to position [109, 0]
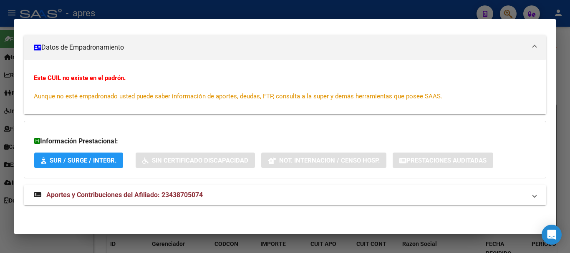
click at [213, 199] on mat-panel-title "Aportes y Contribuciones del Afiliado: 23438705074" at bounding box center [280, 195] width 493 height 10
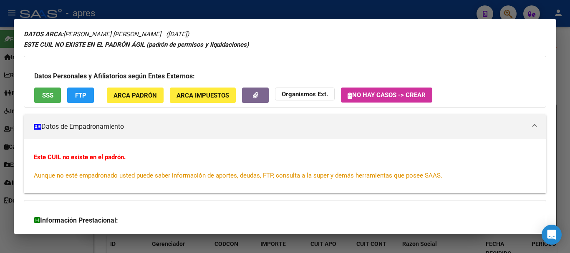
scroll to position [0, 0]
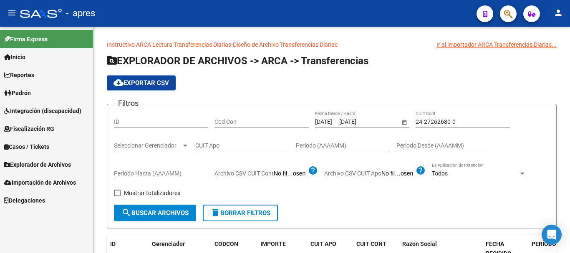
click at [509, 8] on span "button" at bounding box center [508, 13] width 8 height 17
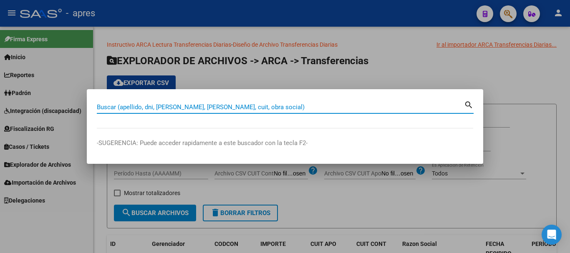
paste input "20961114110"
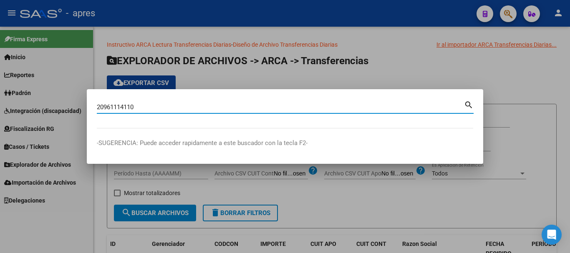
type input "20961114110"
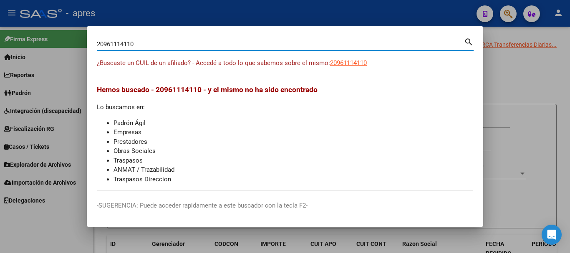
drag, startPoint x: 350, startPoint y: 58, endPoint x: 350, endPoint y: 66, distance: 7.1
click at [350, 61] on app-link-go-to "20961114110" at bounding box center [348, 63] width 37 height 10
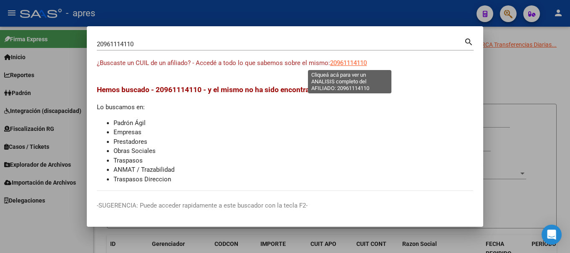
click at [350, 67] on app-link-go-to "20961114110" at bounding box center [348, 63] width 37 height 10
click at [350, 62] on span "20961114110" at bounding box center [348, 63] width 37 height 8
type textarea "20961114110"
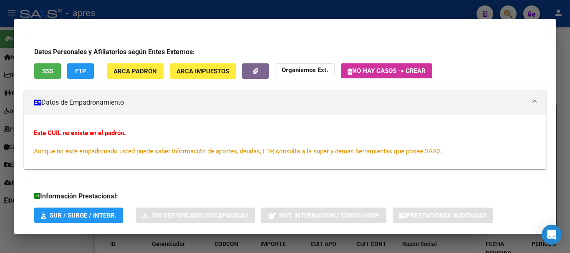
scroll to position [98, 0]
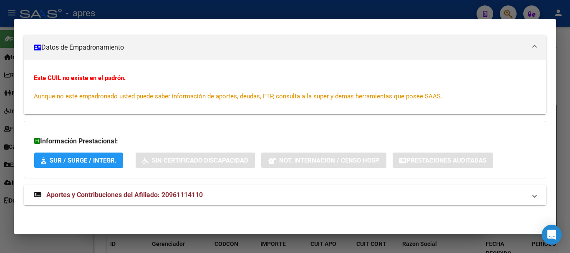
click at [289, 197] on mat-panel-title "Aportes y Contribuciones del Afiliado: 20961114110" at bounding box center [280, 195] width 493 height 10
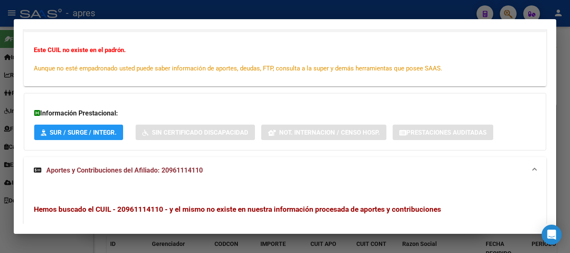
scroll to position [270, 0]
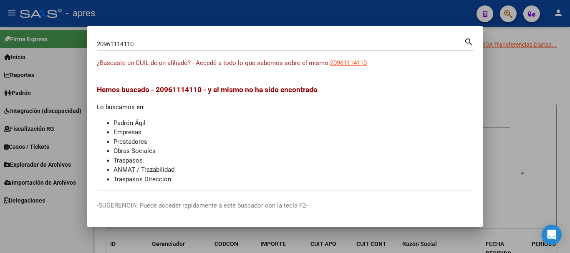
click at [167, 44] on input "20961114110" at bounding box center [280, 45] width 367 height 8
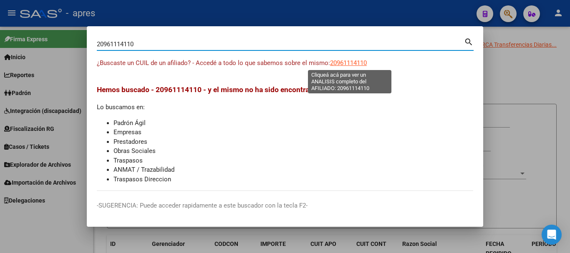
click at [355, 60] on span "20961114110" at bounding box center [348, 63] width 37 height 8
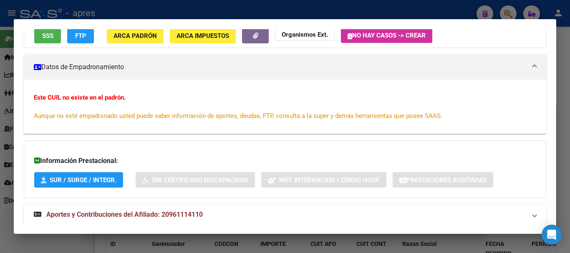
scroll to position [98, 0]
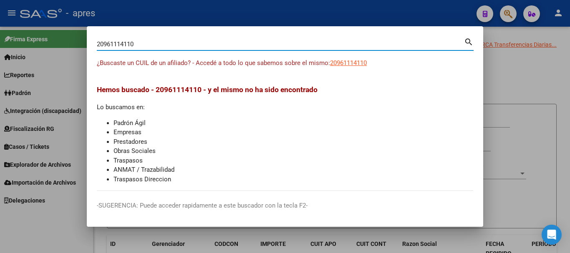
drag, startPoint x: 297, startPoint y: 44, endPoint x: 51, endPoint y: 43, distance: 246.4
click at [47, 40] on div "20961114110 Buscar (apellido, dni, cuil, nro traspaso, cuit, obra social) searc…" at bounding box center [285, 126] width 570 height 253
paste input "739847169"
type input "27398471690"
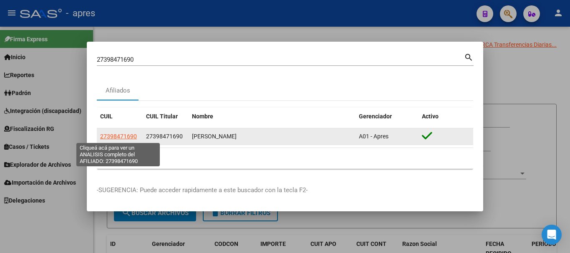
click at [132, 137] on span "27398471690" at bounding box center [118, 136] width 37 height 7
type textarea "27398471690"
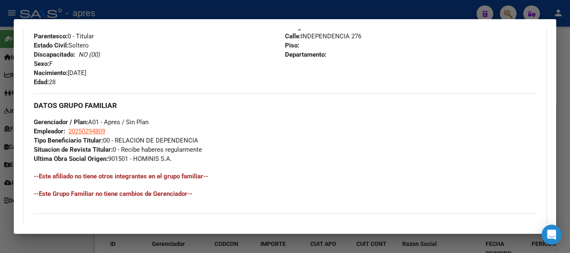
scroll to position [448, 0]
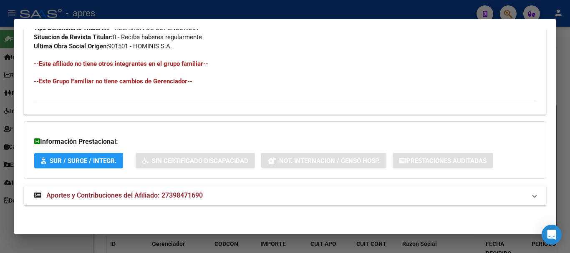
click at [205, 204] on mat-expansion-panel-header "Aportes y Contribuciones del Afiliado: 27398471690" at bounding box center [285, 196] width 523 height 20
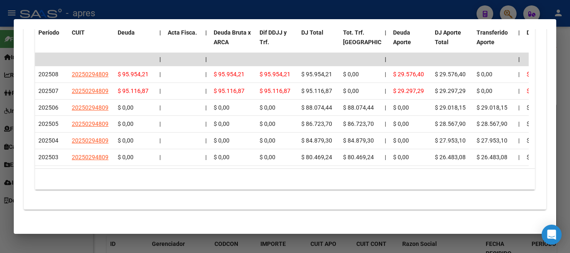
scroll to position [793, 0]
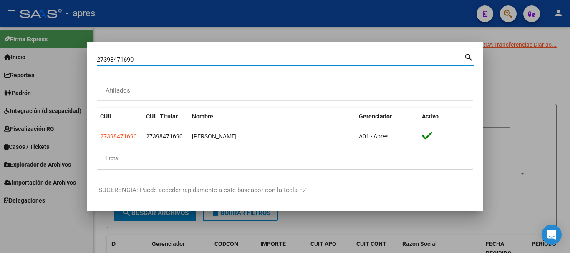
drag, startPoint x: 191, startPoint y: 63, endPoint x: 18, endPoint y: 64, distance: 173.3
click at [17, 63] on div "27398471690 Buscar (apellido, dni, cuil, nro traspaso, cuit, obra social) searc…" at bounding box center [285, 126] width 570 height 253
paste input "430528128"
type input "27430528128"
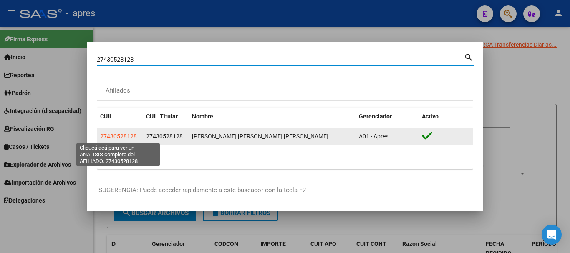
click at [133, 134] on span "27430528128" at bounding box center [118, 136] width 37 height 7
type textarea "27430528128"
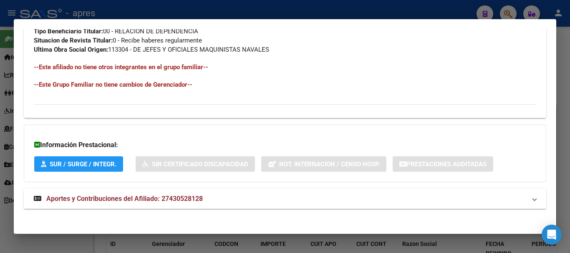
scroll to position [448, 0]
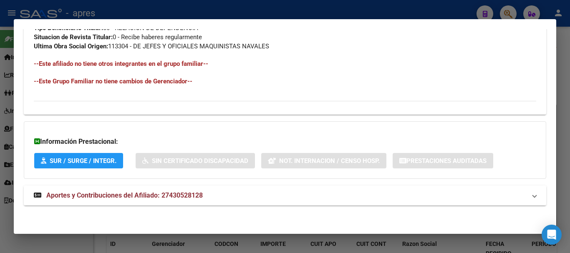
click at [187, 191] on strong "Aportes y Contribuciones del Afiliado: 27430528128" at bounding box center [118, 196] width 169 height 10
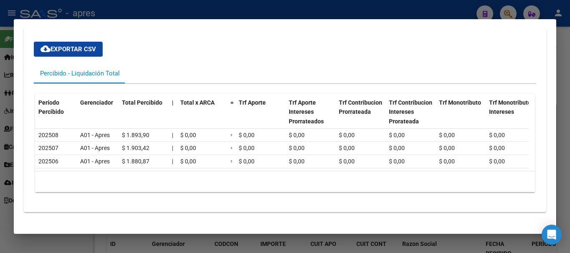
scroll to position [652, 0]
